Goal: Transaction & Acquisition: Purchase product/service

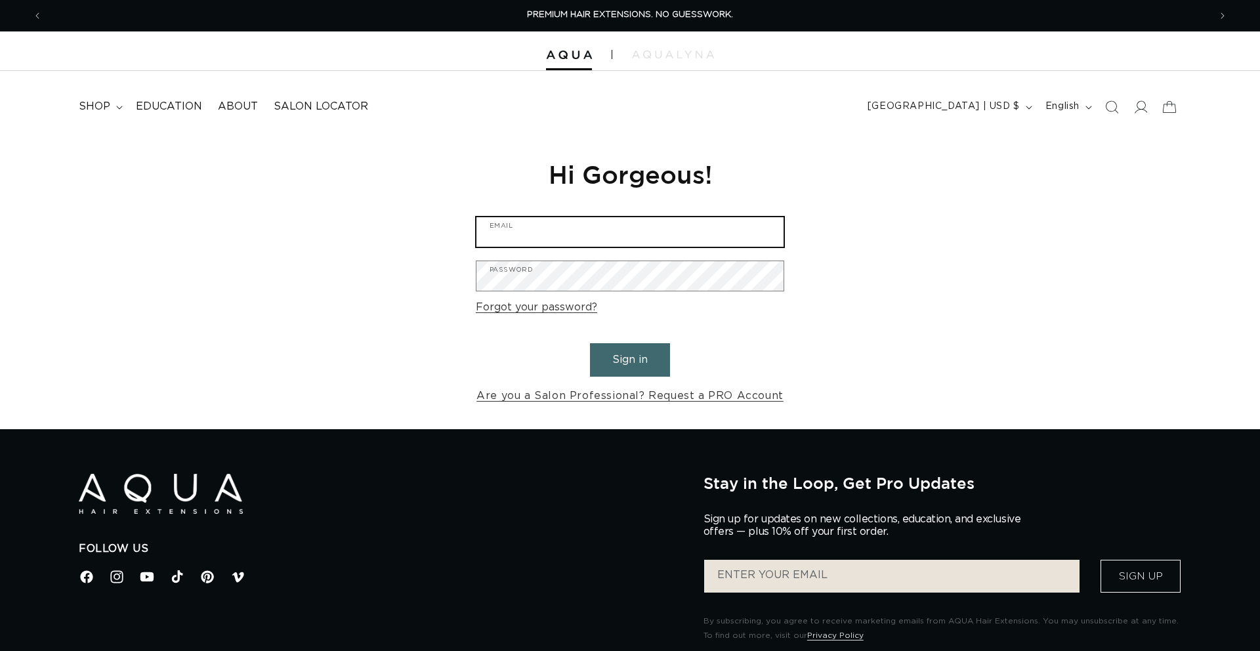
click at [610, 232] on input "Email" at bounding box center [629, 232] width 307 height 30
type input "Gatsbyhairboutique@gmail.com"
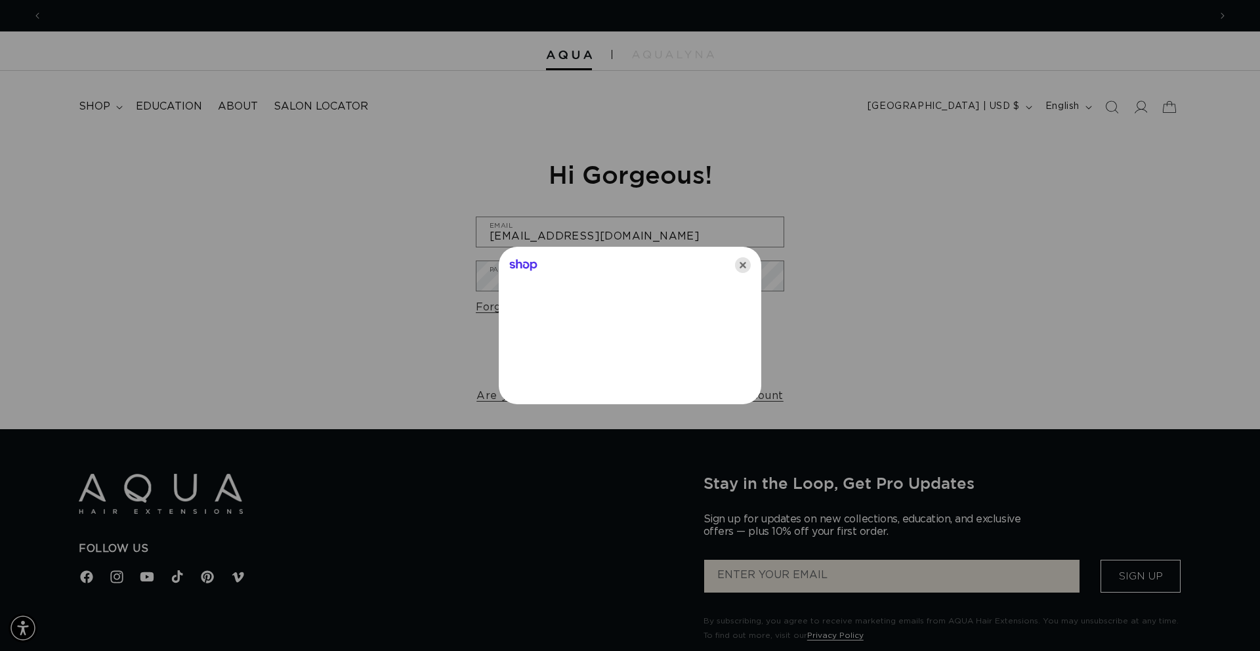
scroll to position [0, 1167]
click at [744, 263] on icon "Close" at bounding box center [743, 265] width 16 height 16
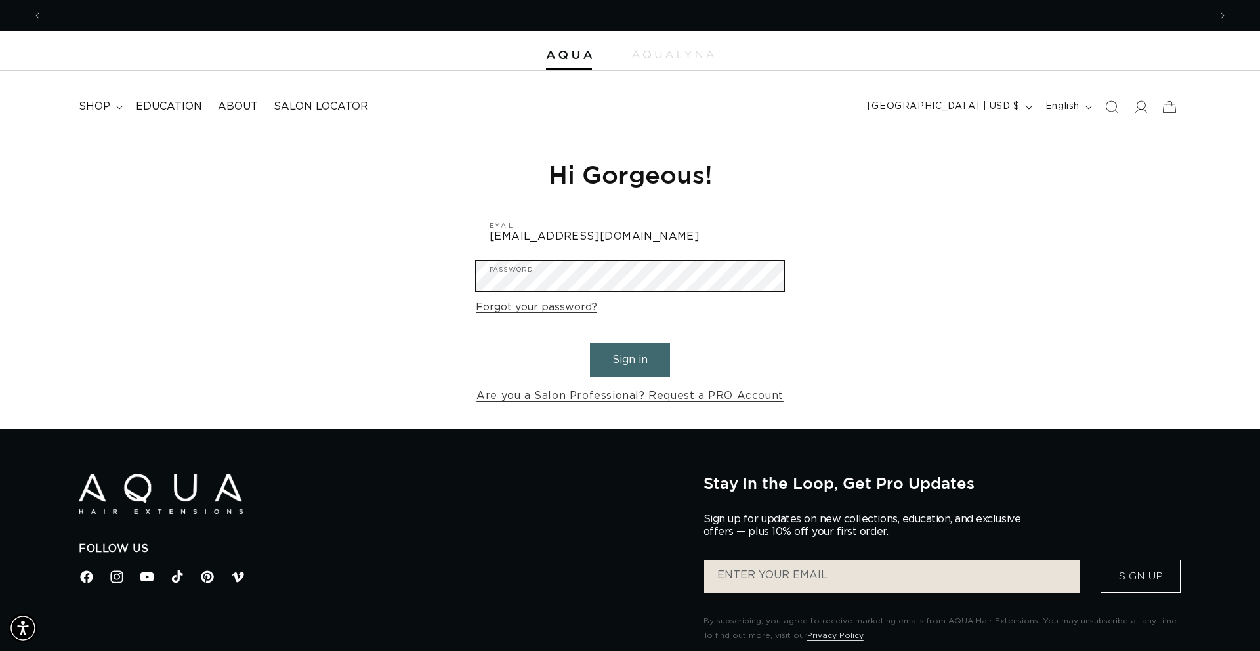
scroll to position [0, 0]
click at [590, 343] on button "Sign in" at bounding box center [630, 359] width 80 height 33
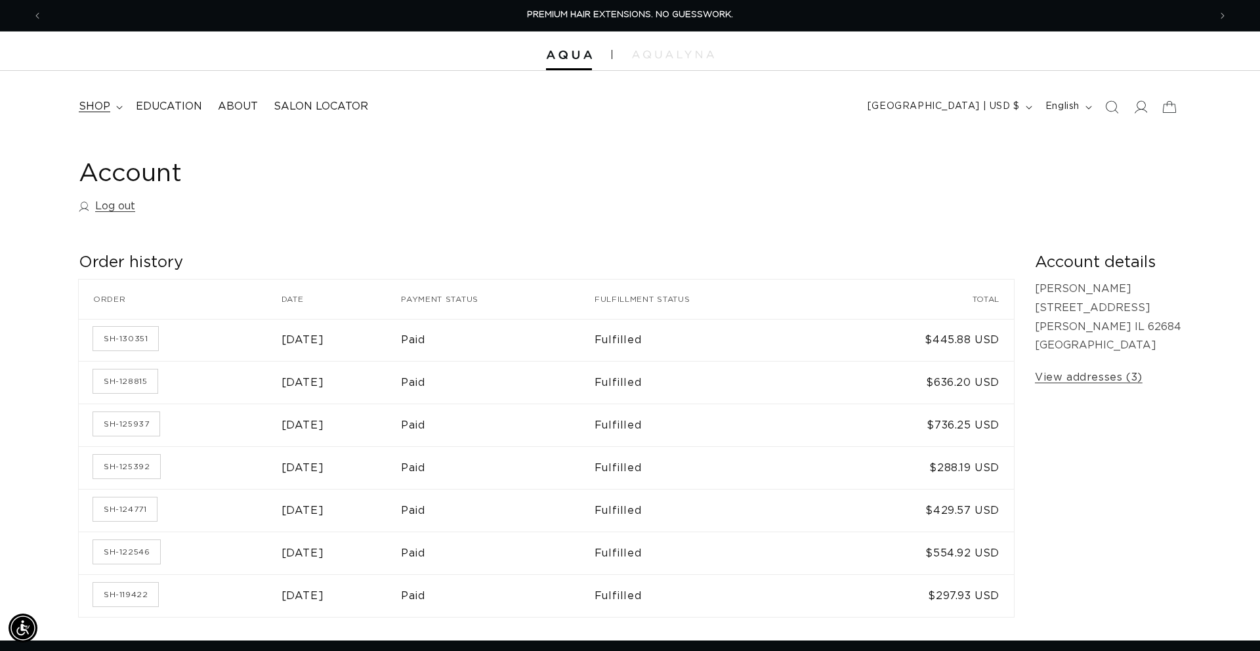
click at [108, 102] on span "shop" at bounding box center [94, 107] width 31 height 14
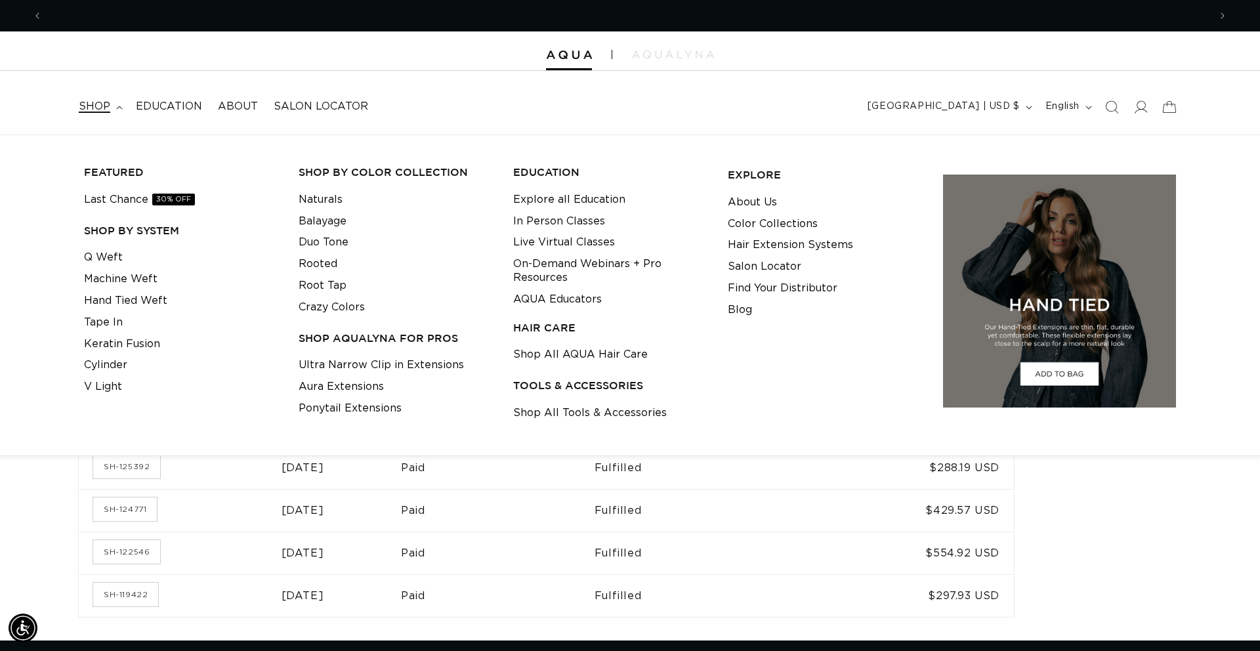
scroll to position [0, 1167]
click at [159, 302] on link "Hand Tied Weft" at bounding box center [125, 301] width 83 height 22
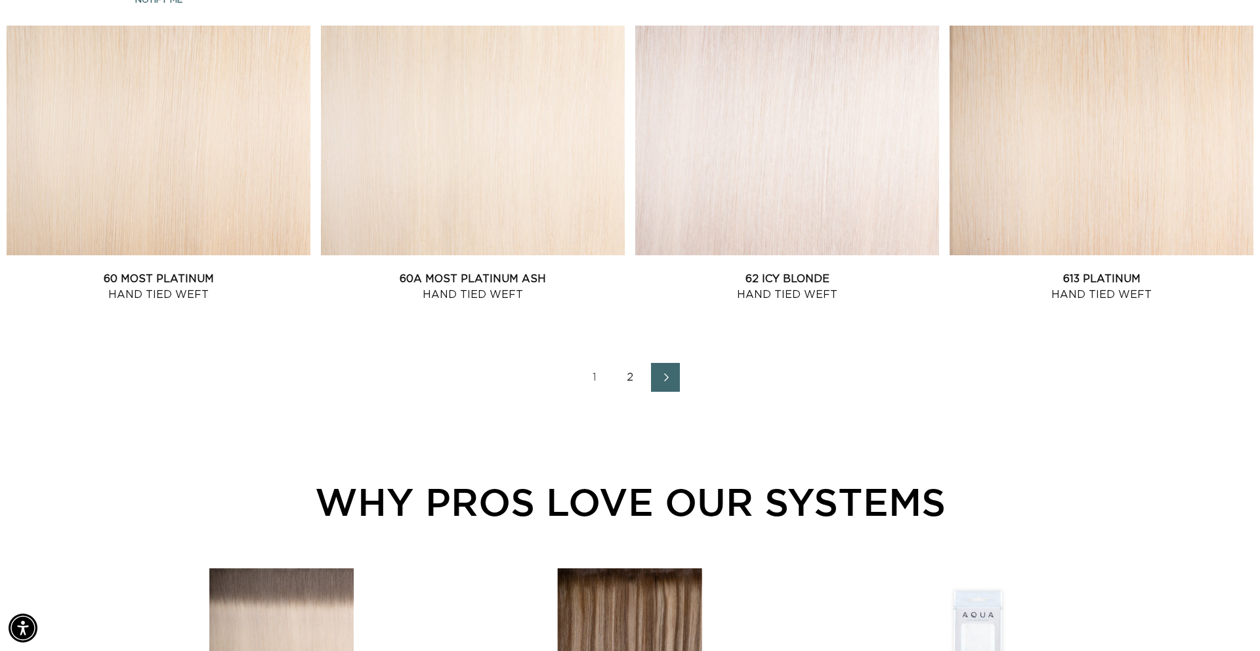
scroll to position [0, 2334]
click at [631, 375] on link "2" at bounding box center [630, 377] width 29 height 29
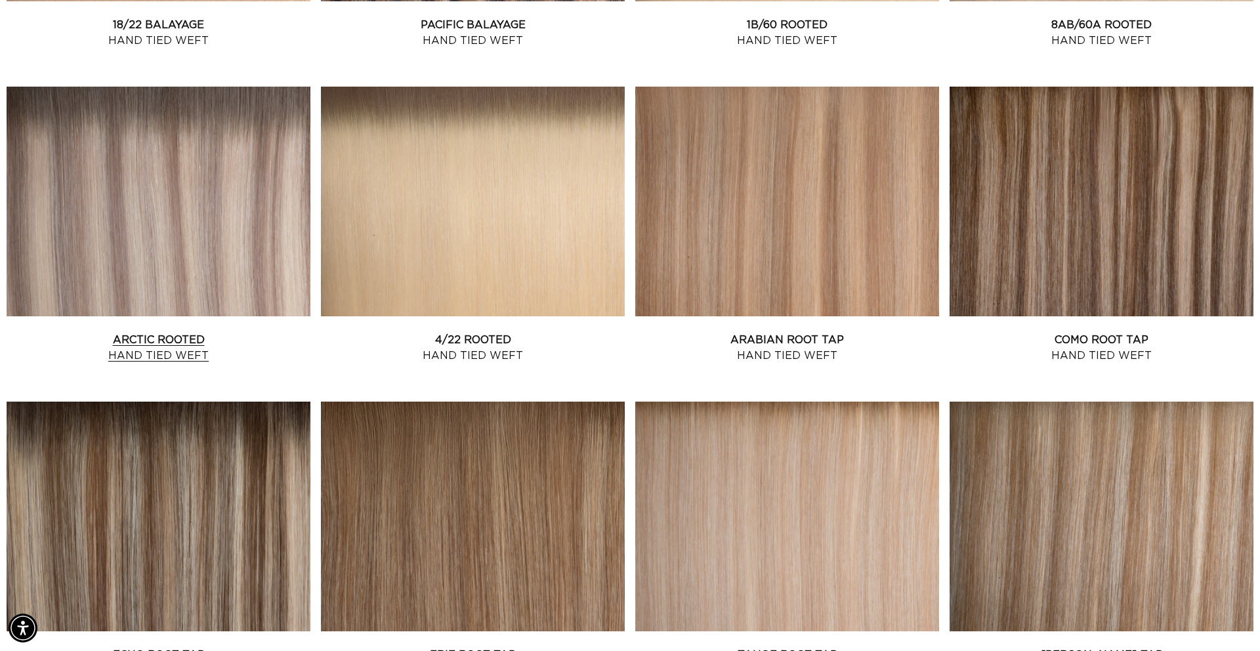
scroll to position [0, 1167]
click at [251, 332] on link "Arctic Rooted Hand Tied Weft" at bounding box center [159, 347] width 304 height 31
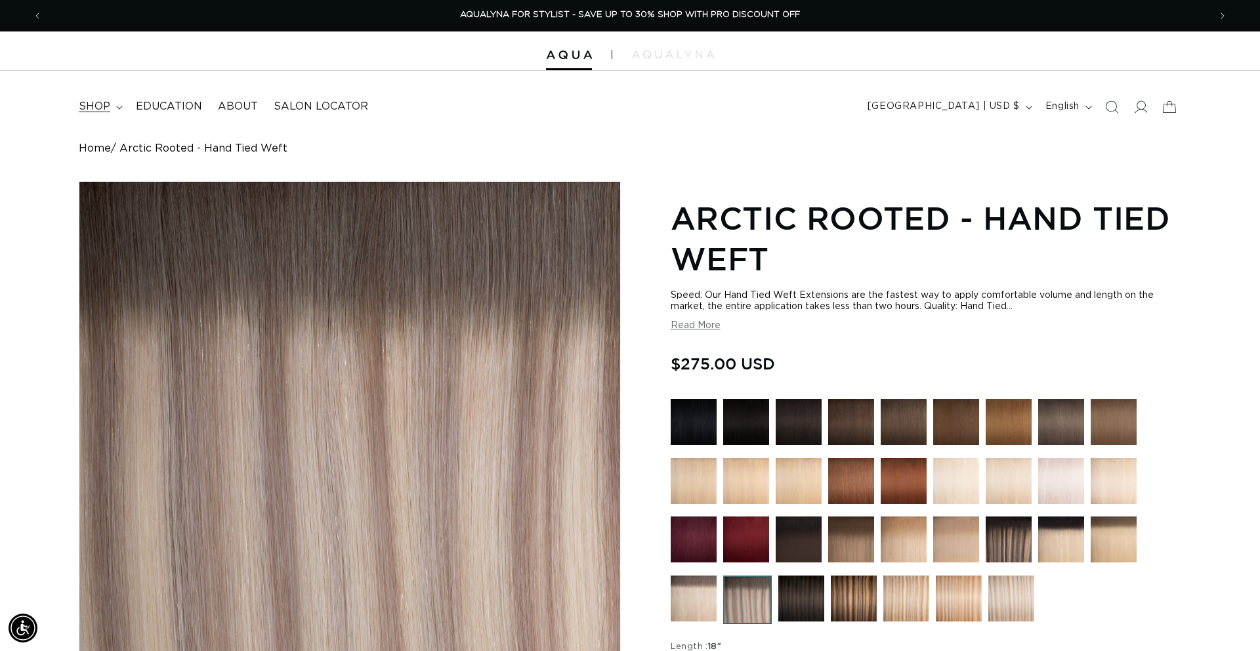
click at [105, 106] on span "shop" at bounding box center [94, 107] width 31 height 14
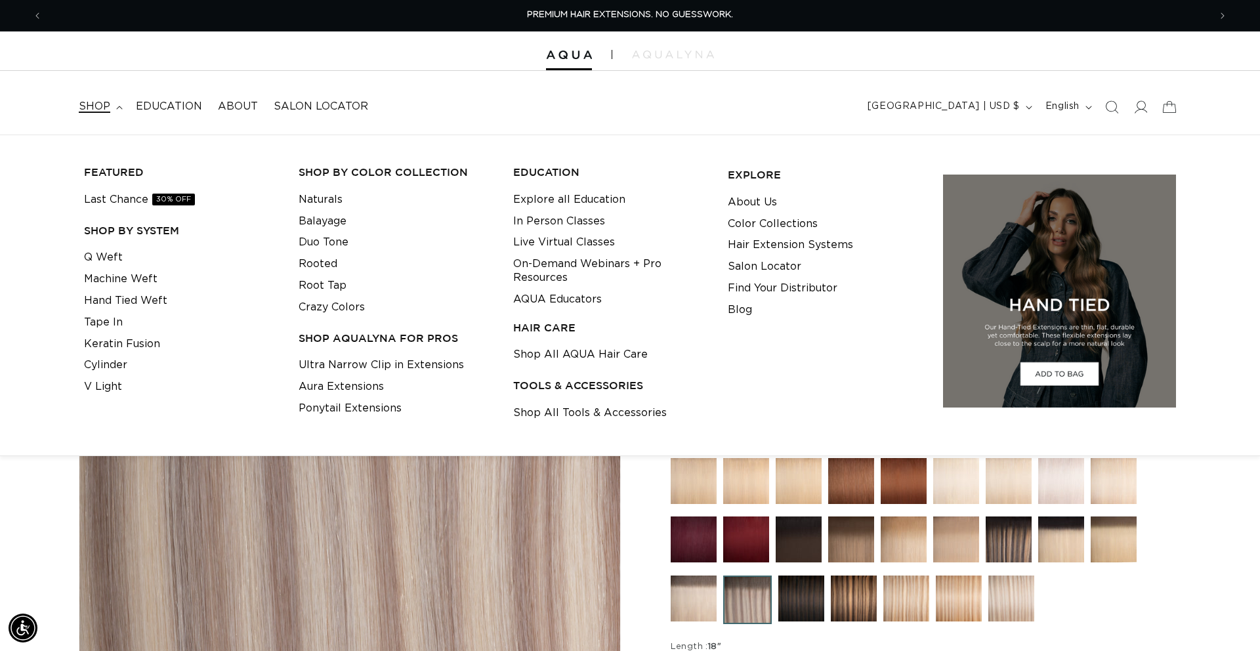
click at [123, 259] on li "Q Weft" at bounding box center [181, 258] width 194 height 22
click at [106, 255] on link "Q Weft" at bounding box center [103, 258] width 39 height 22
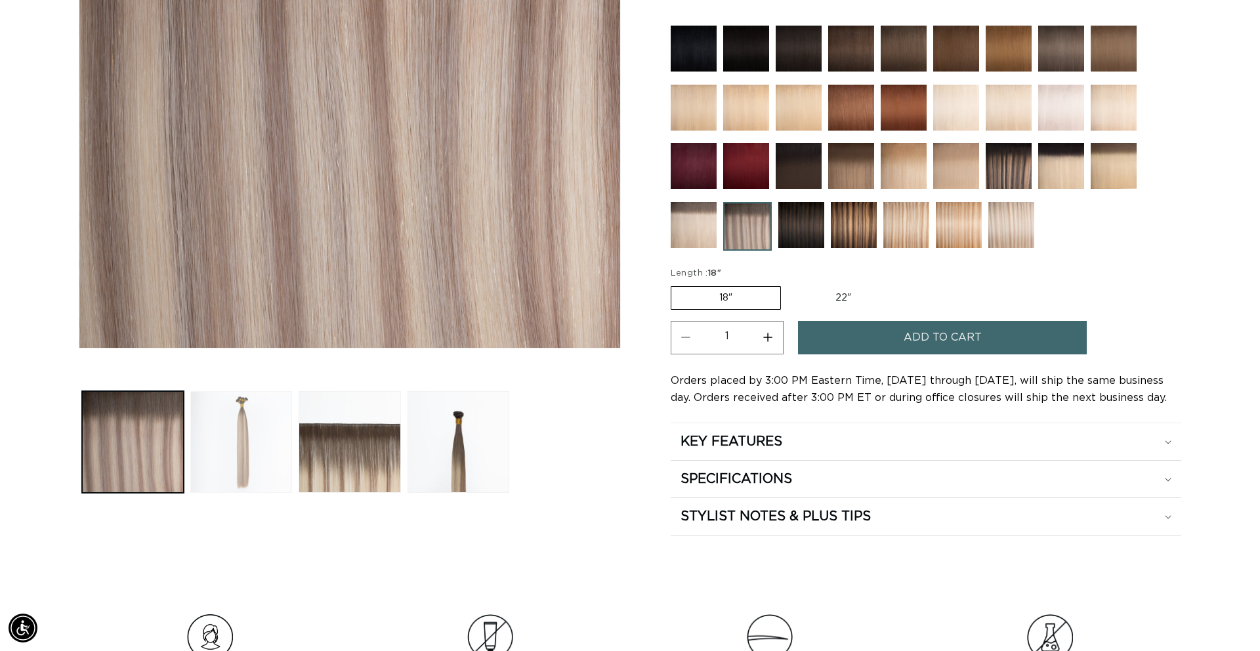
click at [270, 423] on button "Load image 2 in gallery view" at bounding box center [241, 442] width 102 height 102
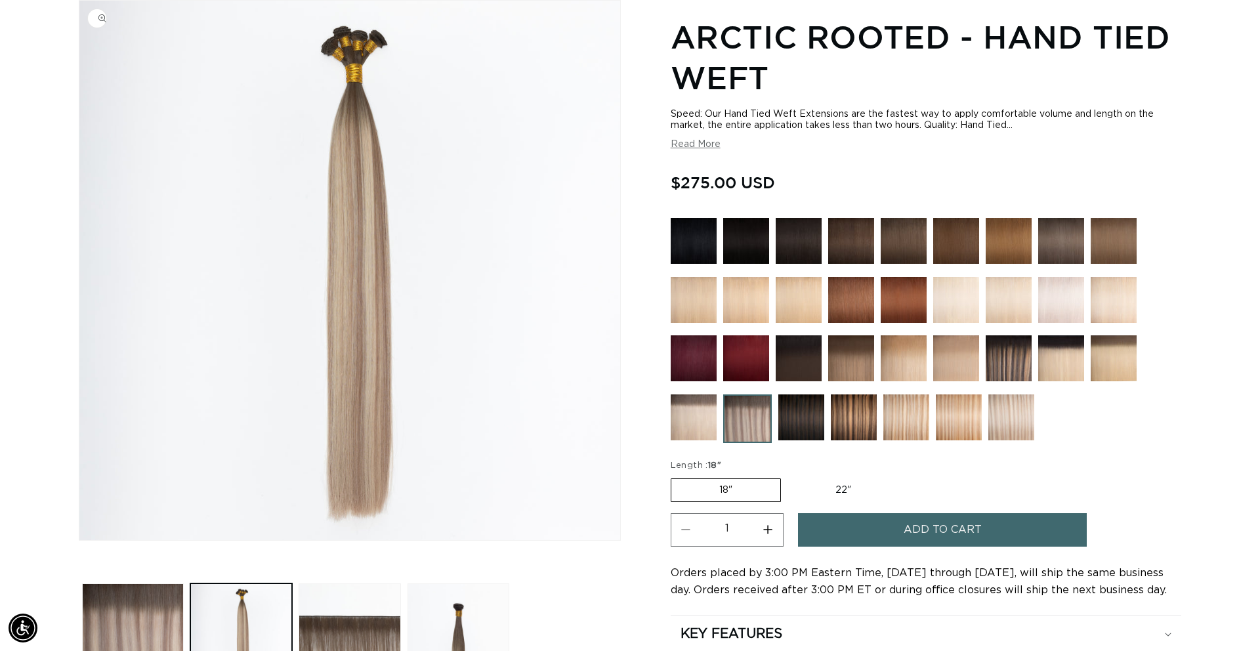
scroll to position [0, 0]
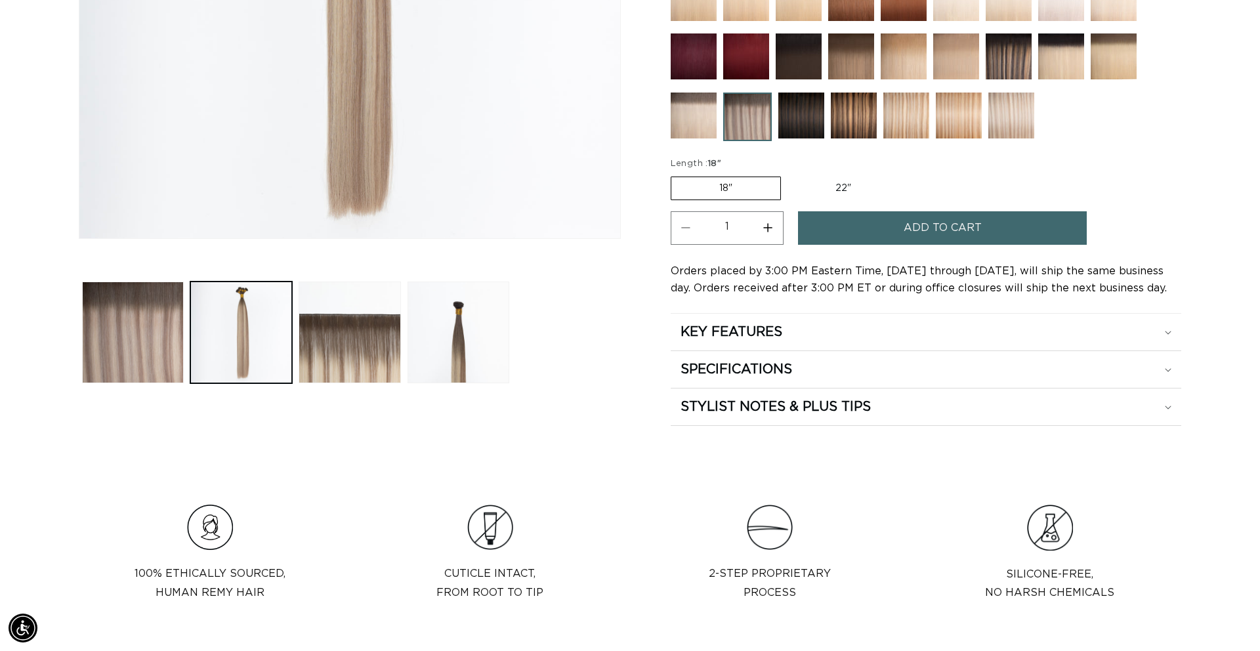
click at [457, 375] on button "Load image 4 in gallery view" at bounding box center [459, 333] width 102 height 102
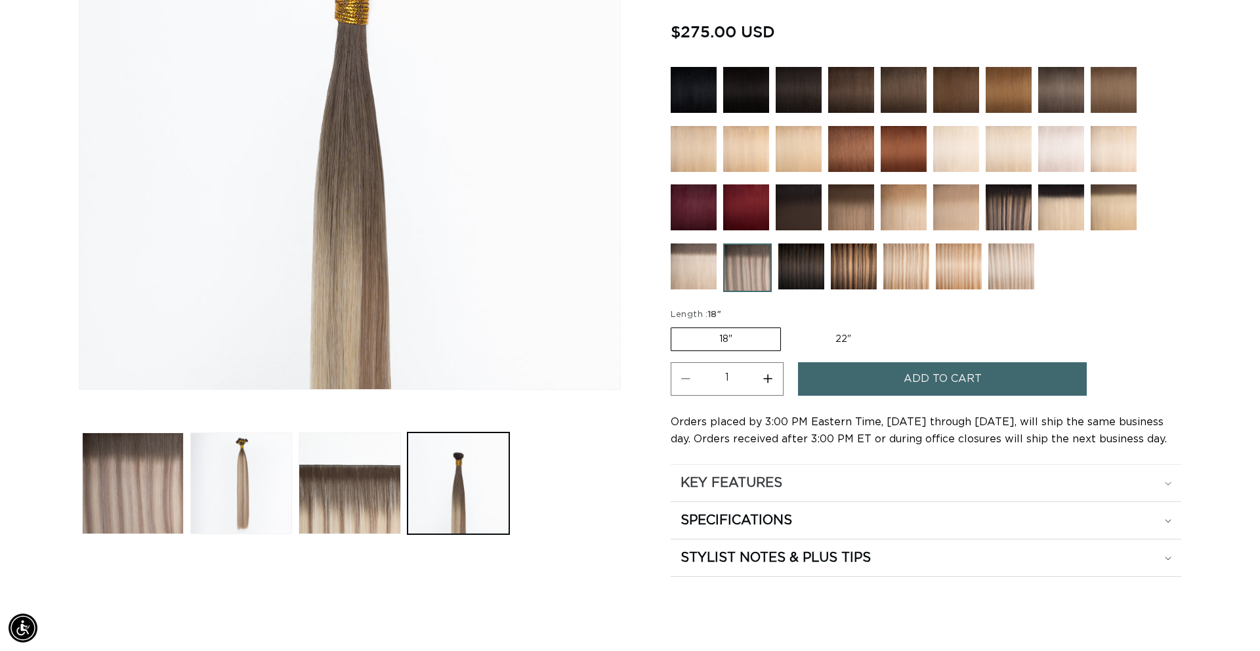
scroll to position [333, 0]
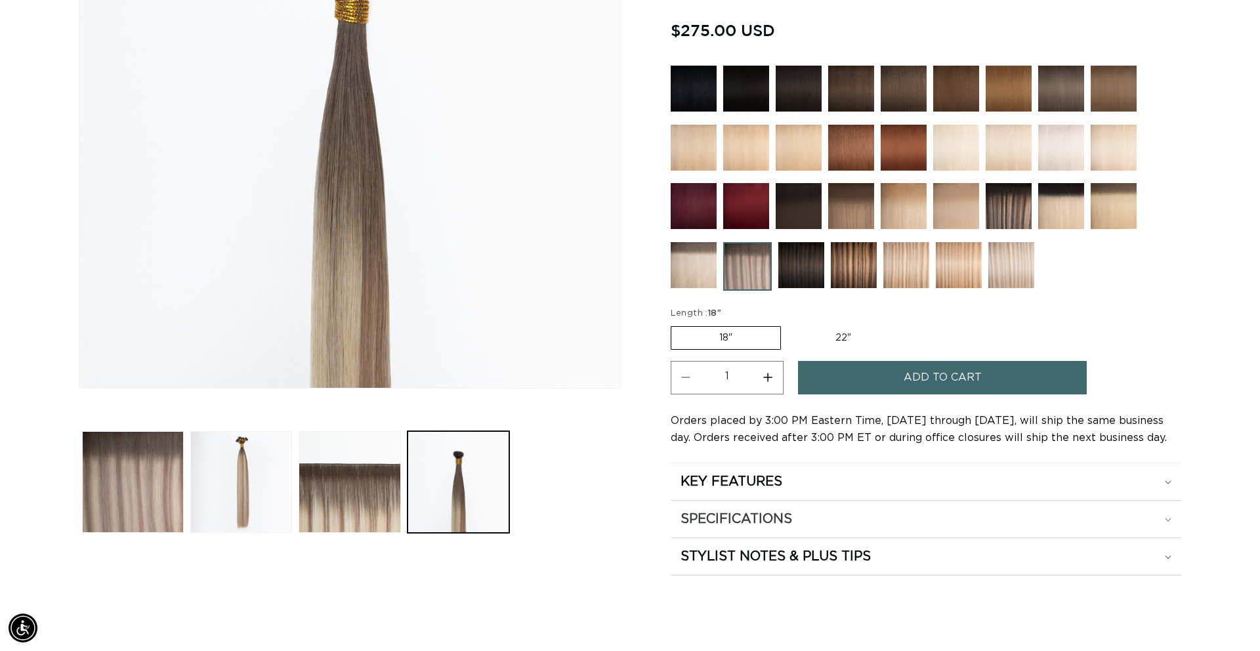
click at [784, 511] on h2 "SPECIFICATIONS" at bounding box center [737, 519] width 112 height 17
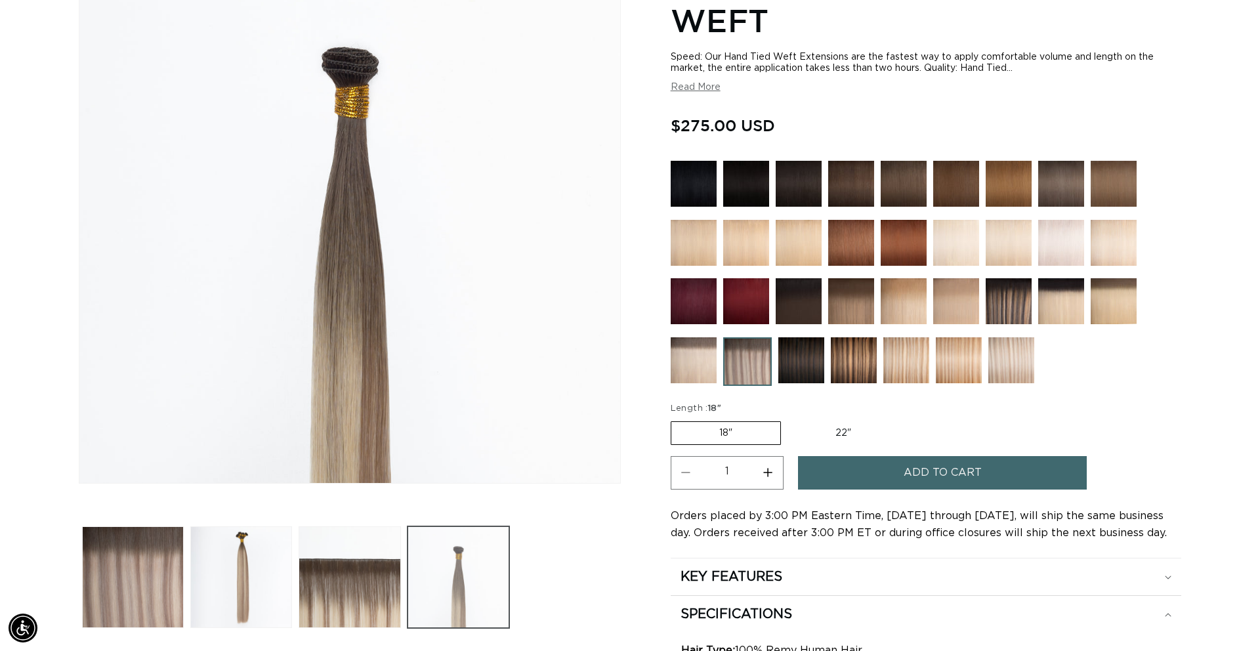
scroll to position [0, 0]
click at [257, 581] on button "Load image 2 in gallery view" at bounding box center [241, 577] width 102 height 102
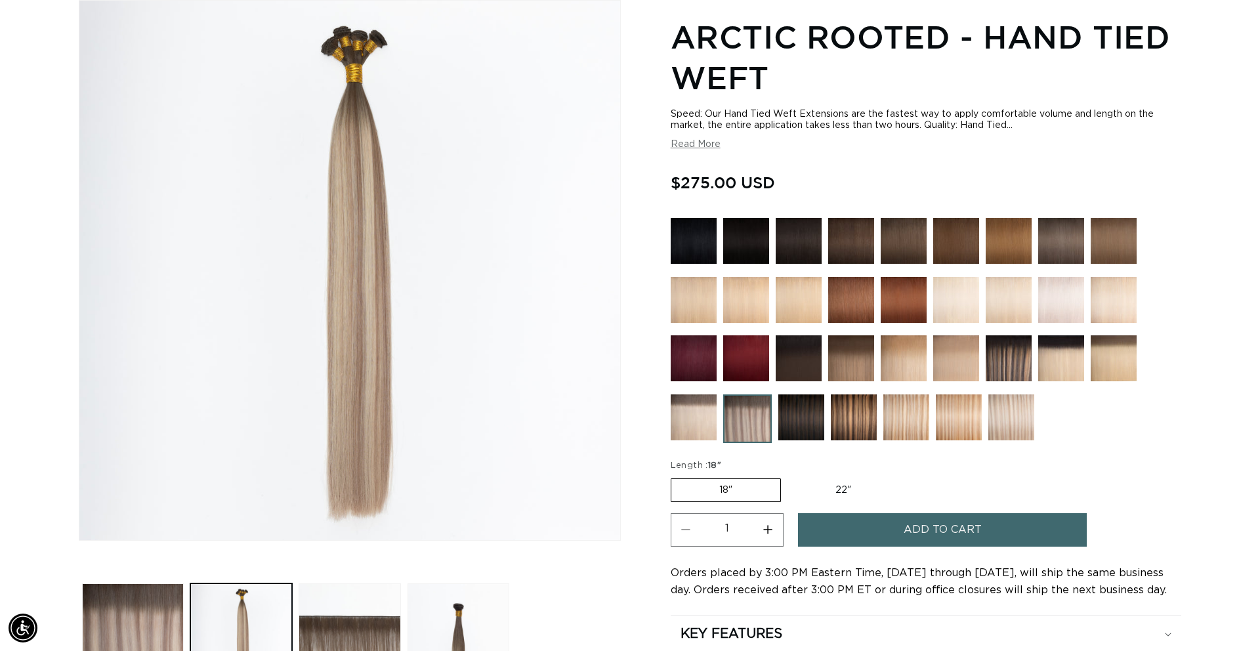
click at [927, 524] on span "Add to cart" at bounding box center [943, 529] width 78 height 33
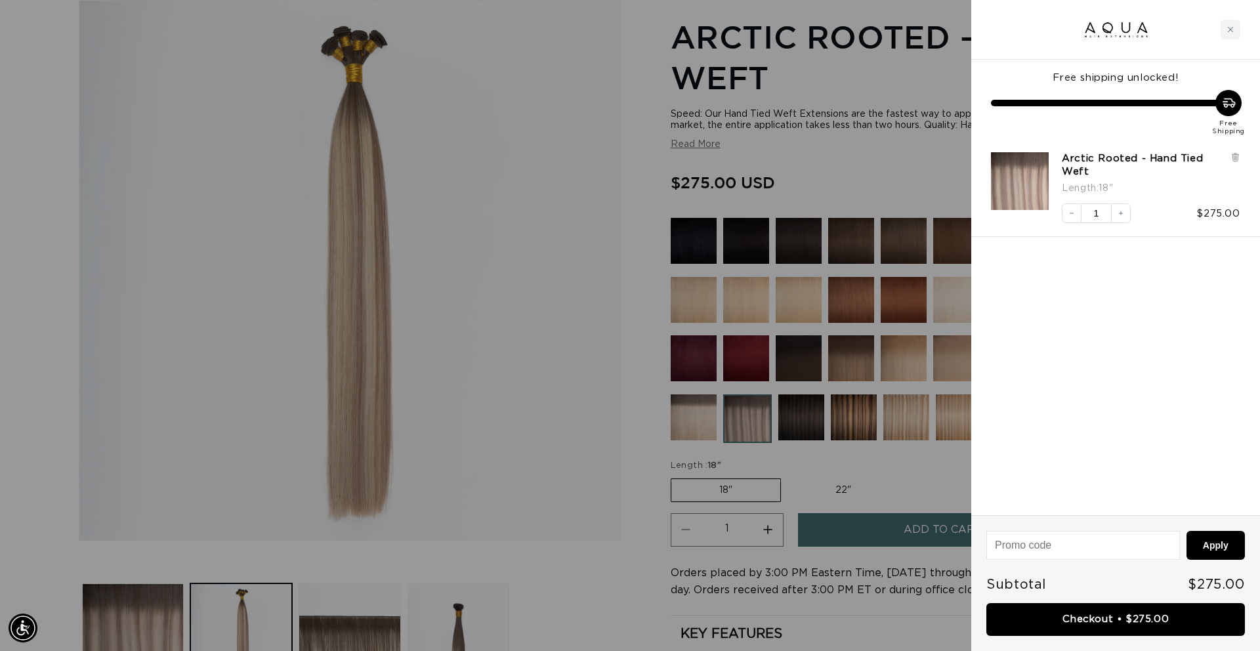
scroll to position [0, 2334]
click at [1132, 616] on link "Checkout • $275.00" at bounding box center [1115, 619] width 259 height 33
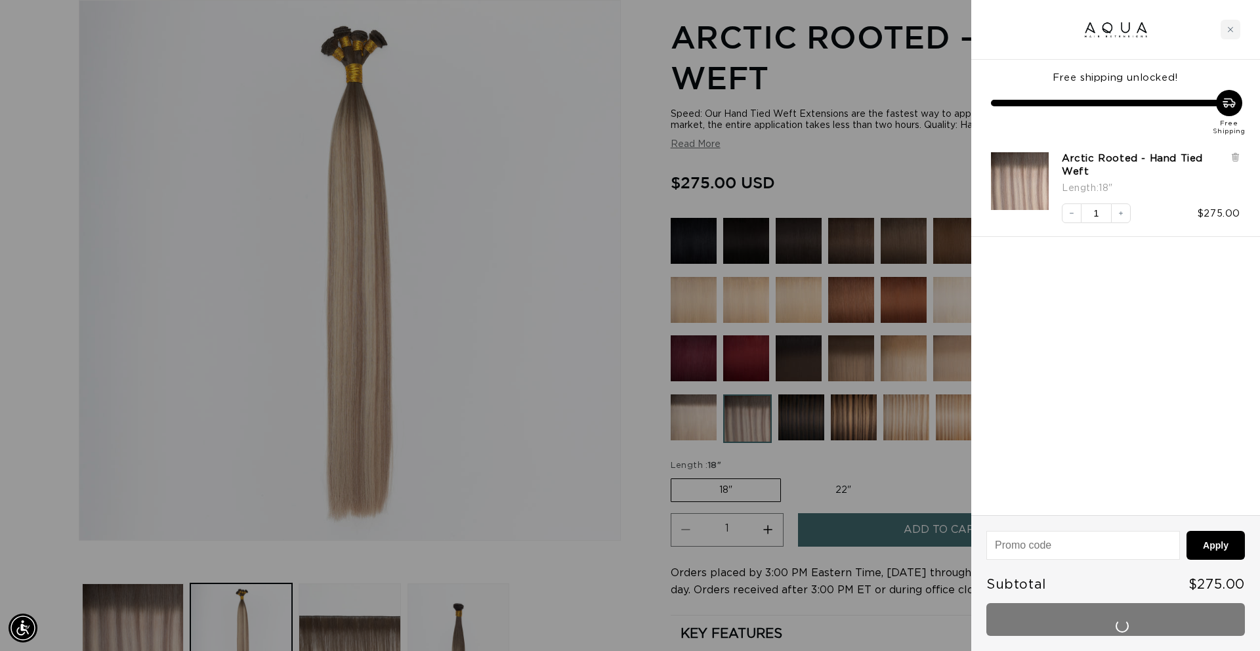
scroll to position [0, 0]
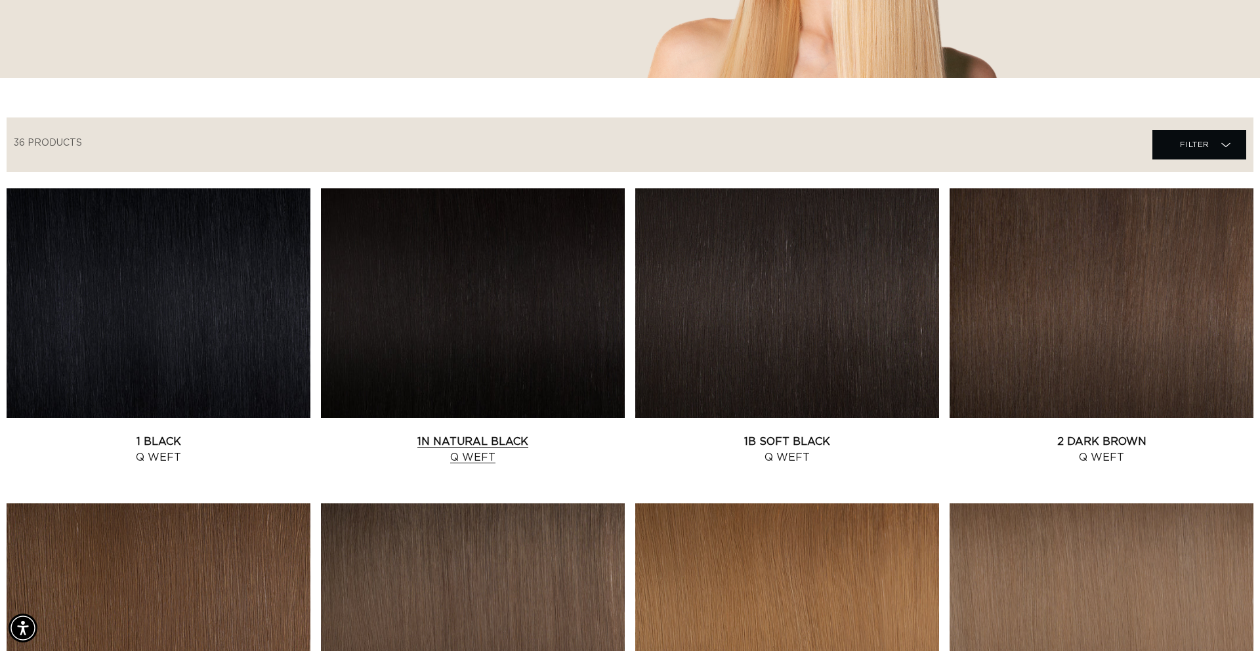
scroll to position [360, 0]
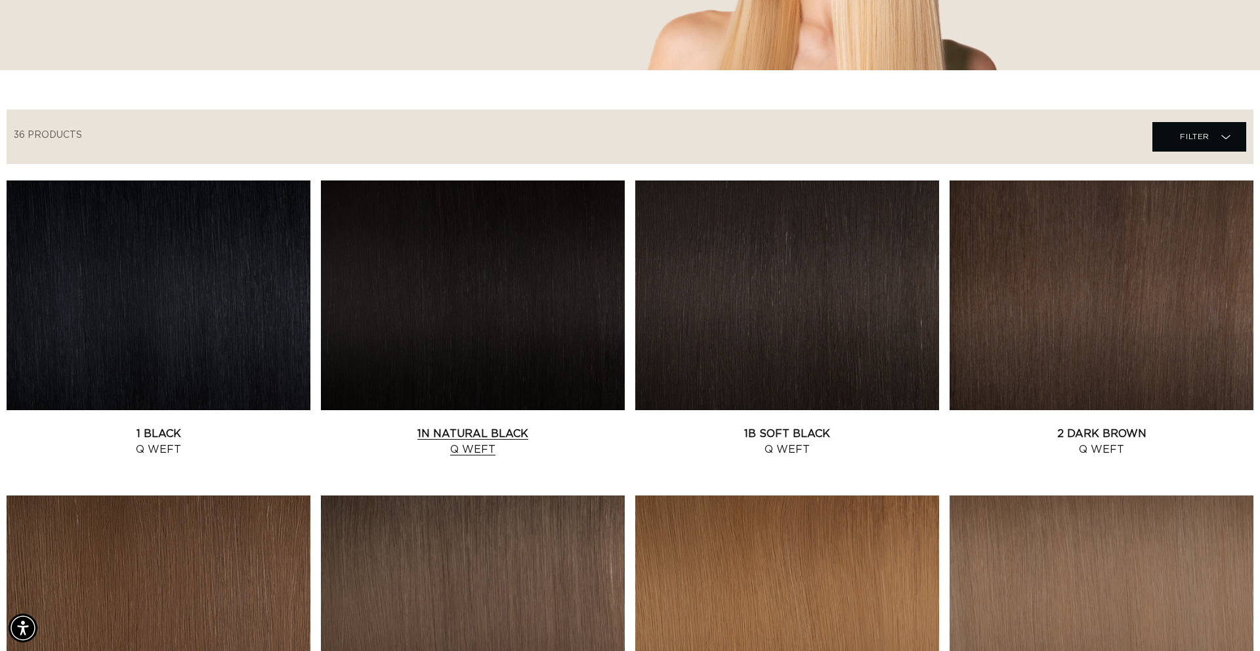
click at [438, 426] on link "1N Natural Black Q Weft" at bounding box center [473, 441] width 304 height 31
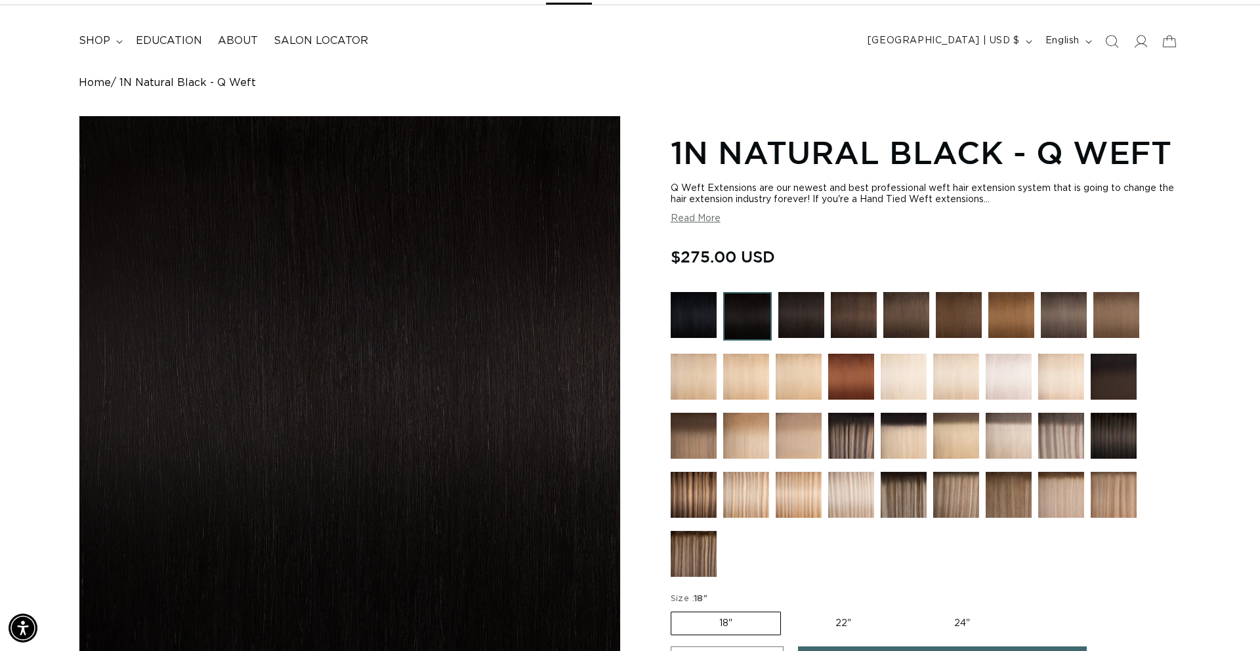
scroll to position [64, 0]
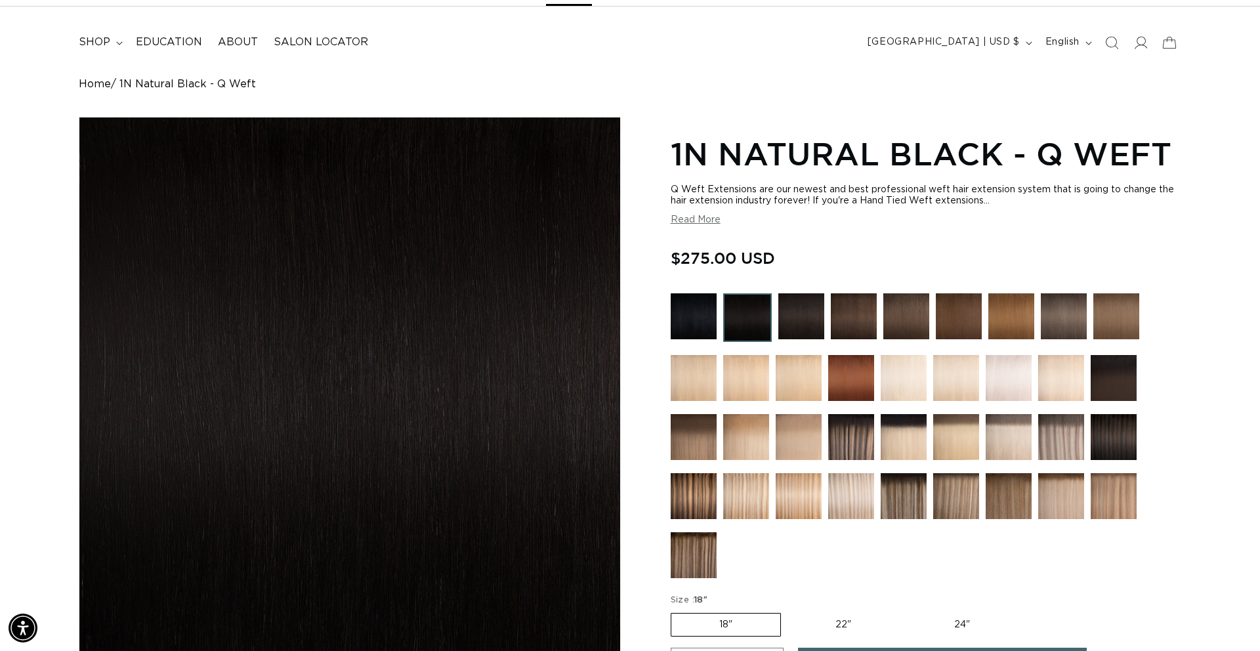
click at [1064, 434] on img at bounding box center [1061, 437] width 46 height 46
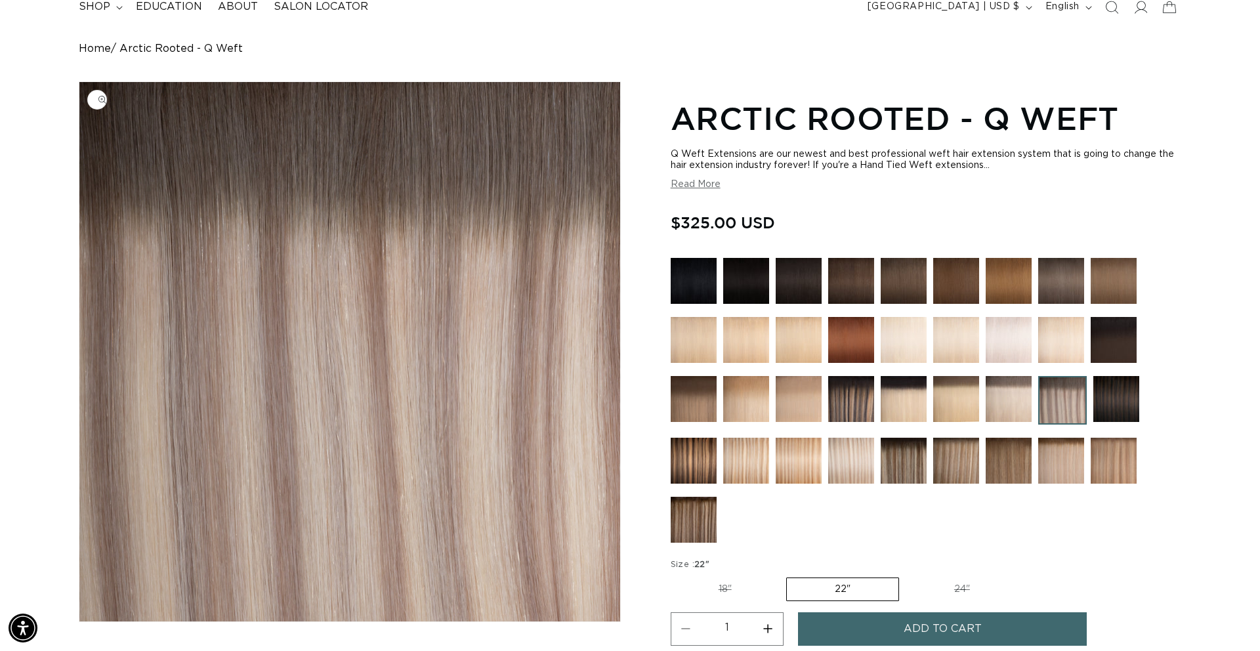
scroll to position [0, 2334]
click at [1003, 397] on img at bounding box center [1009, 399] width 46 height 46
